Goal: Find specific page/section: Find specific page/section

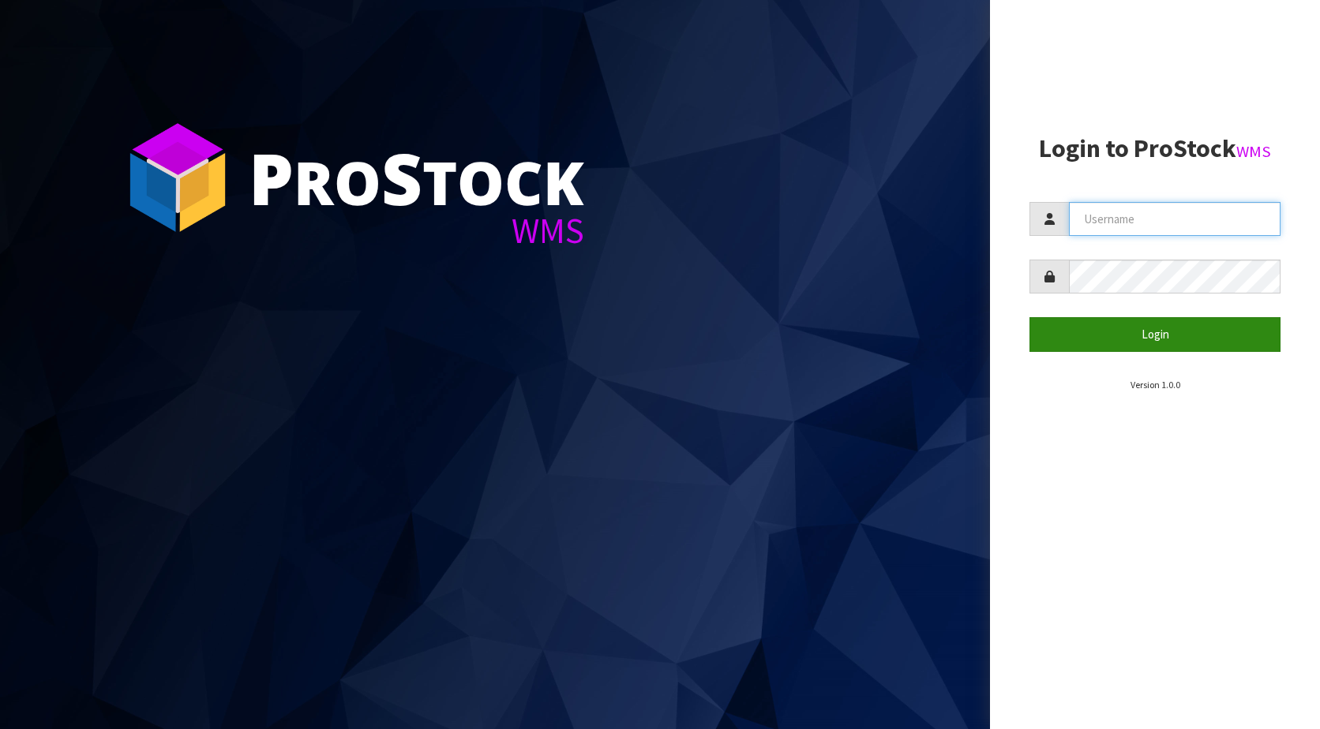
type input "KitchenAid"
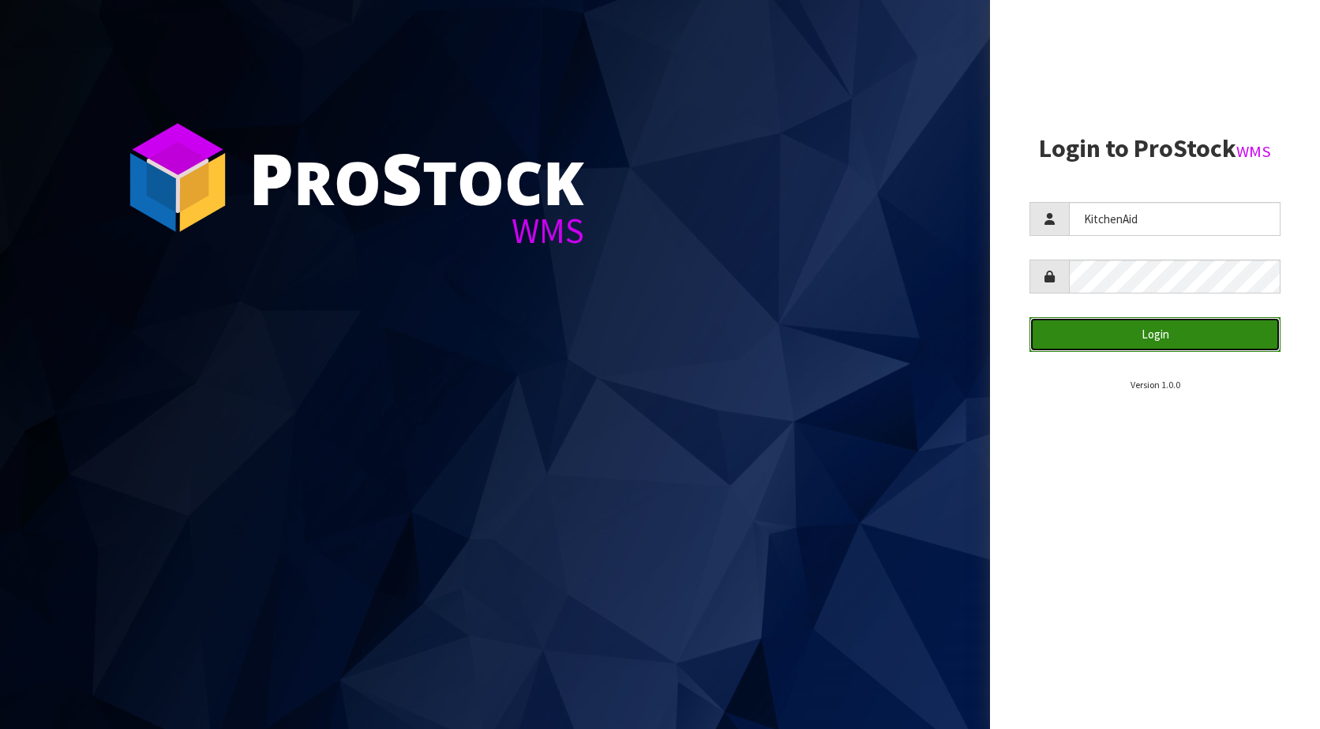
click at [1166, 333] on button "Login" at bounding box center [1154, 334] width 251 height 34
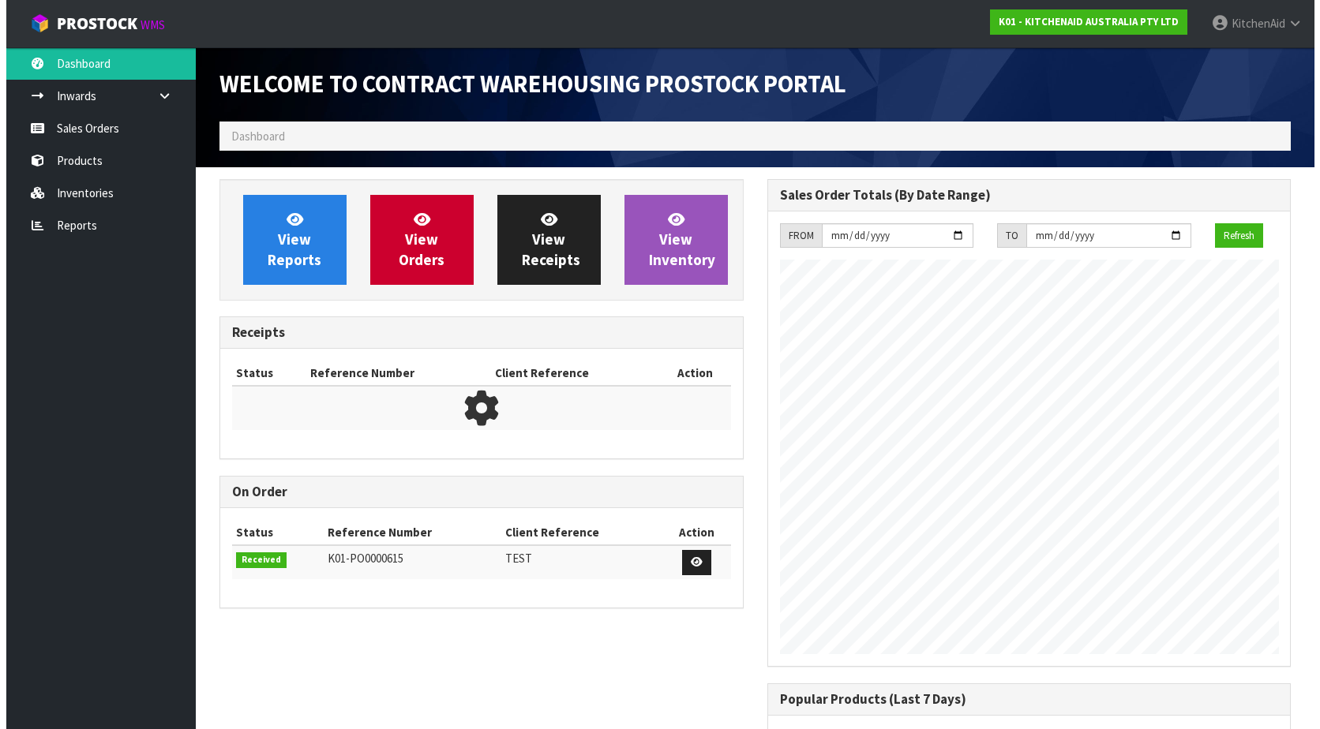
scroll to position [875, 547]
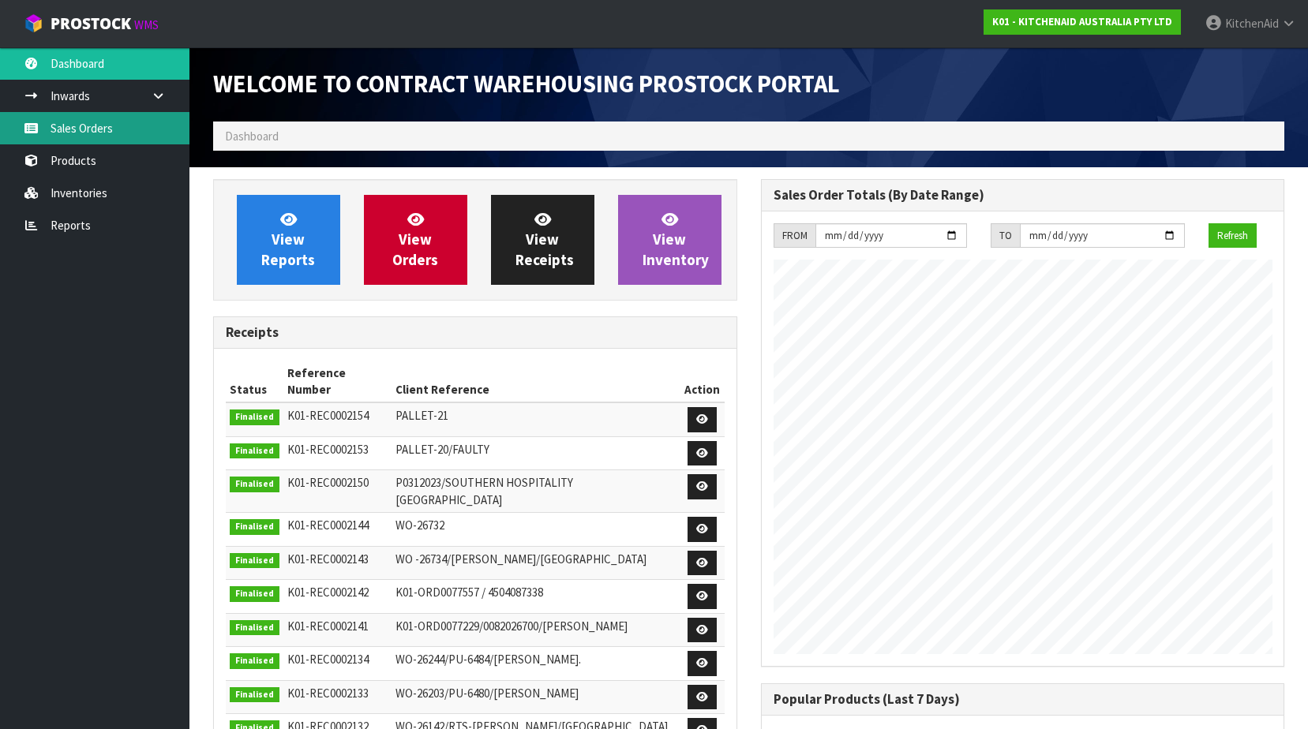
click at [139, 144] on link "Sales Orders" at bounding box center [94, 128] width 189 height 32
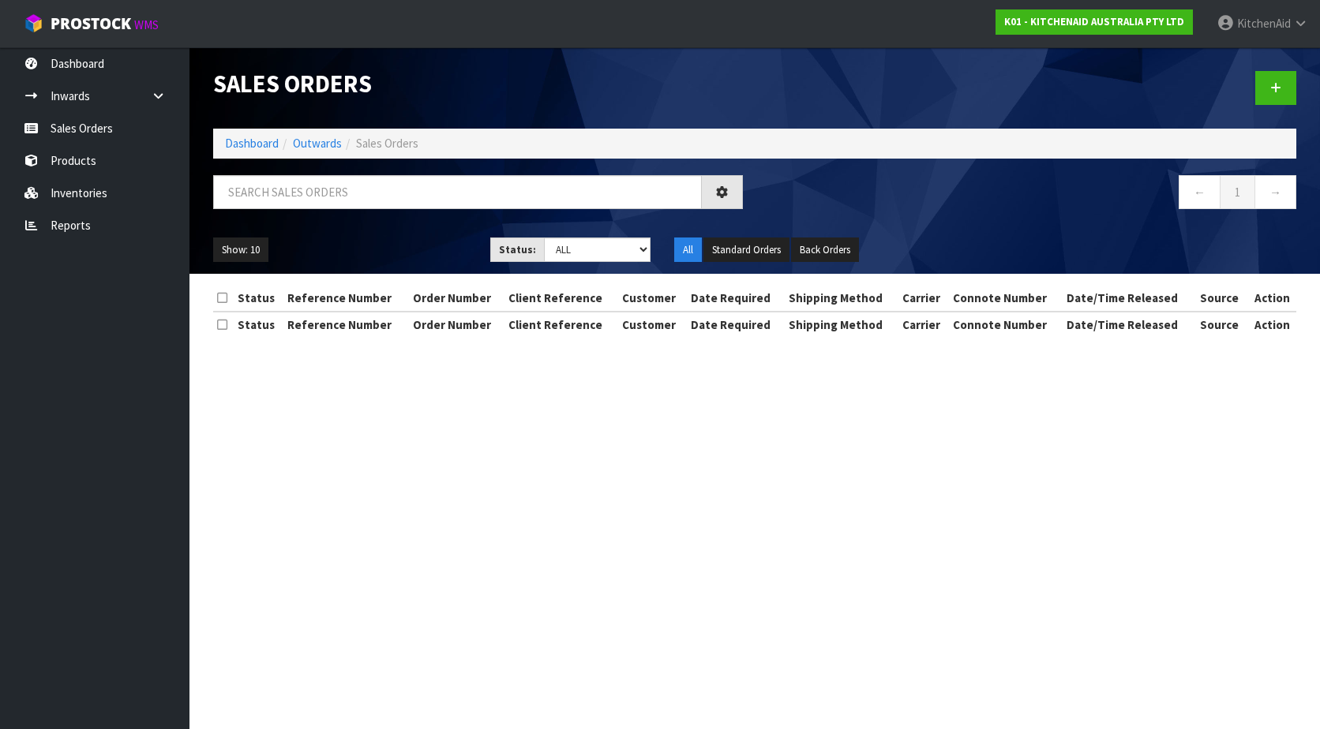
click at [122, 155] on div "Sales Orders Dashboard Outwards Sales Orders ← 1 → Show: 10 5 10 25 50 Status: …" at bounding box center [660, 182] width 1320 height 365
click at [70, 159] on link "Products" at bounding box center [94, 160] width 189 height 32
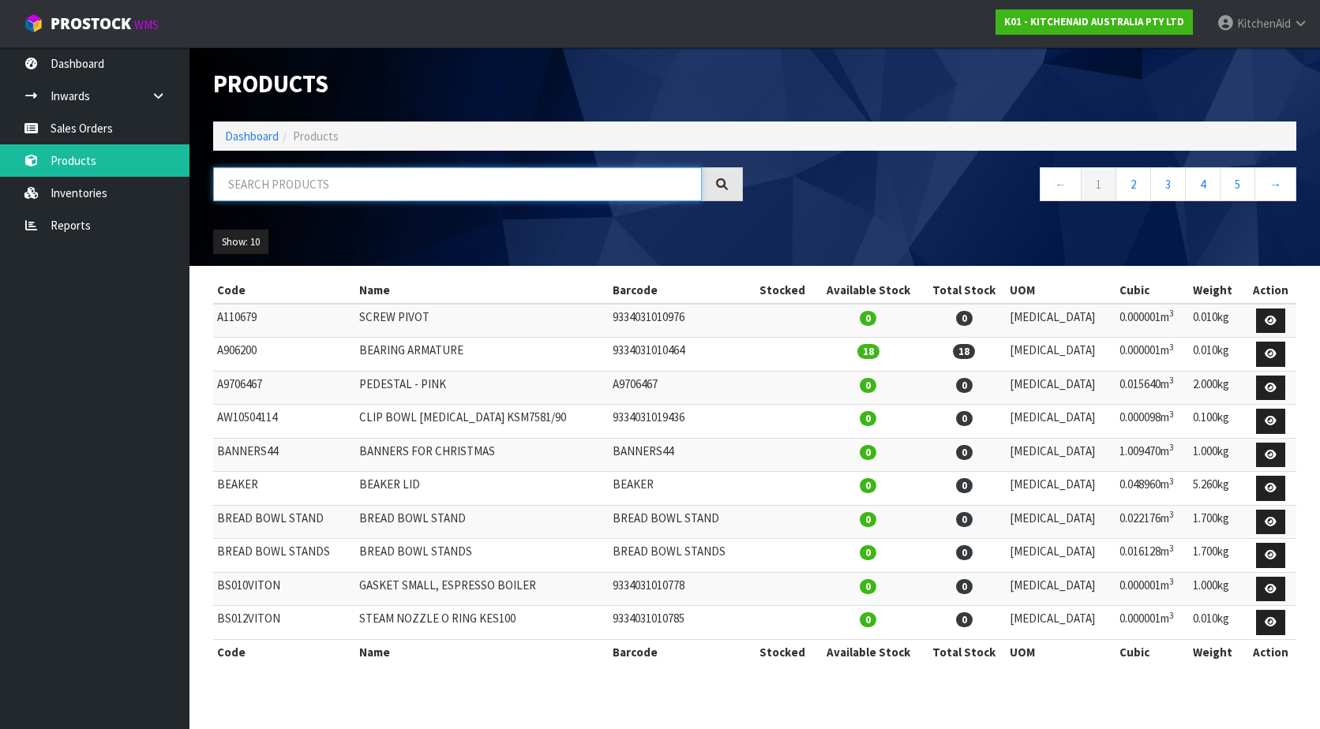
click at [362, 185] on input "text" at bounding box center [457, 184] width 489 height 34
paste input "5KSM195PSAOB"
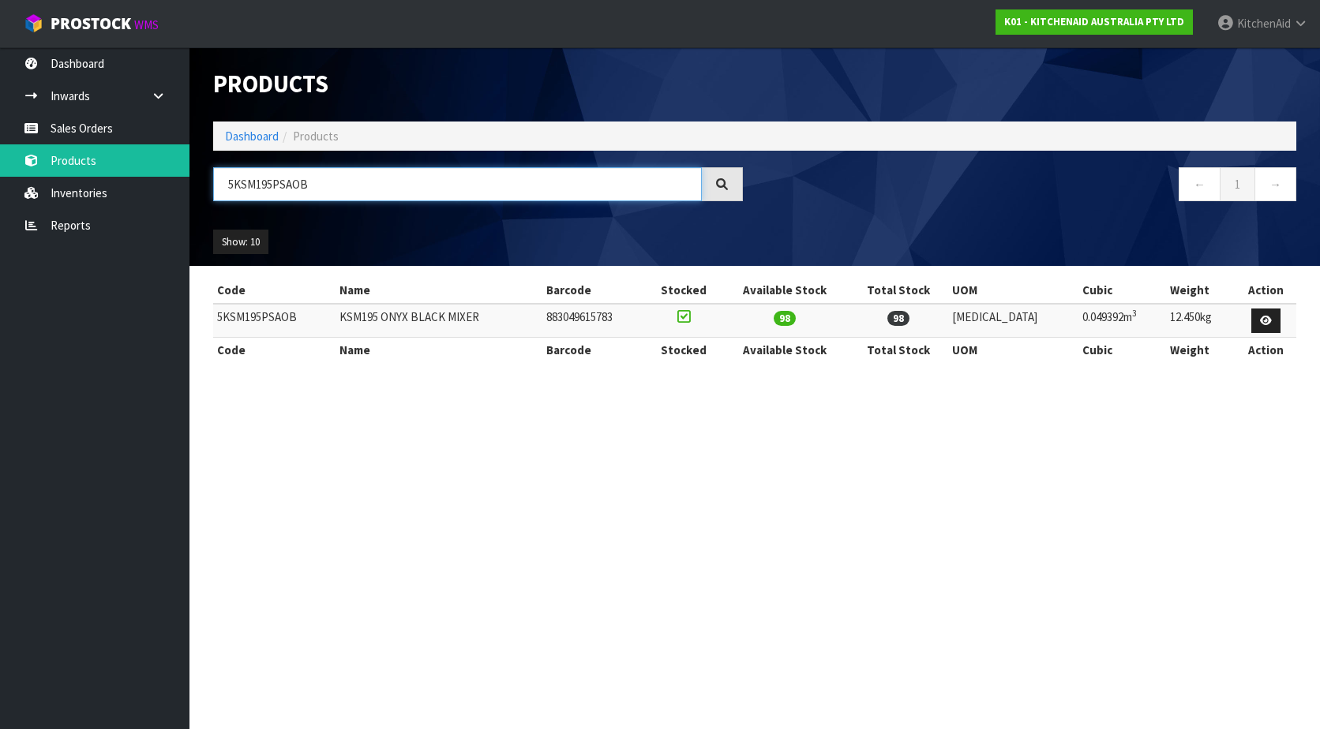
type input "5KSM195PSAOB"
